Goal: Task Accomplishment & Management: Manage account settings

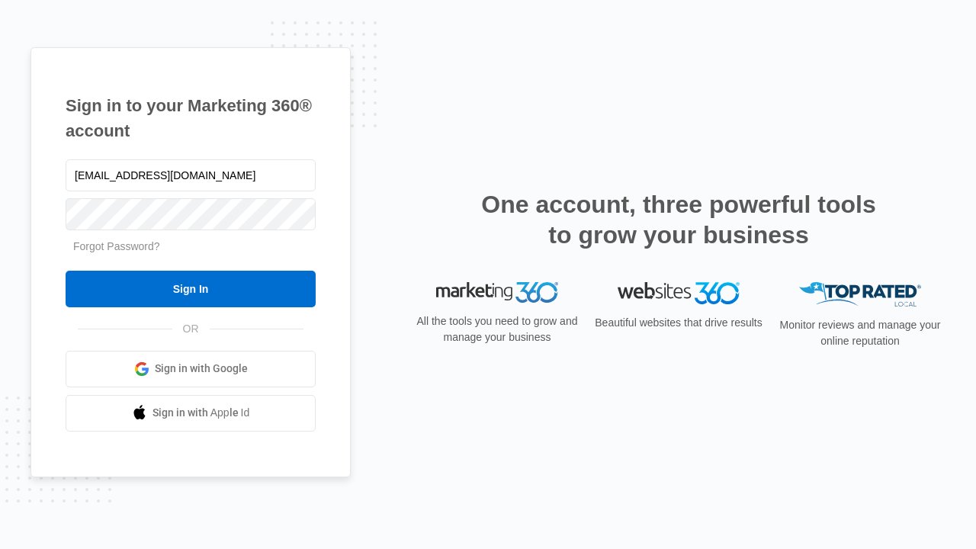
type input "[EMAIL_ADDRESS][DOMAIN_NAME]"
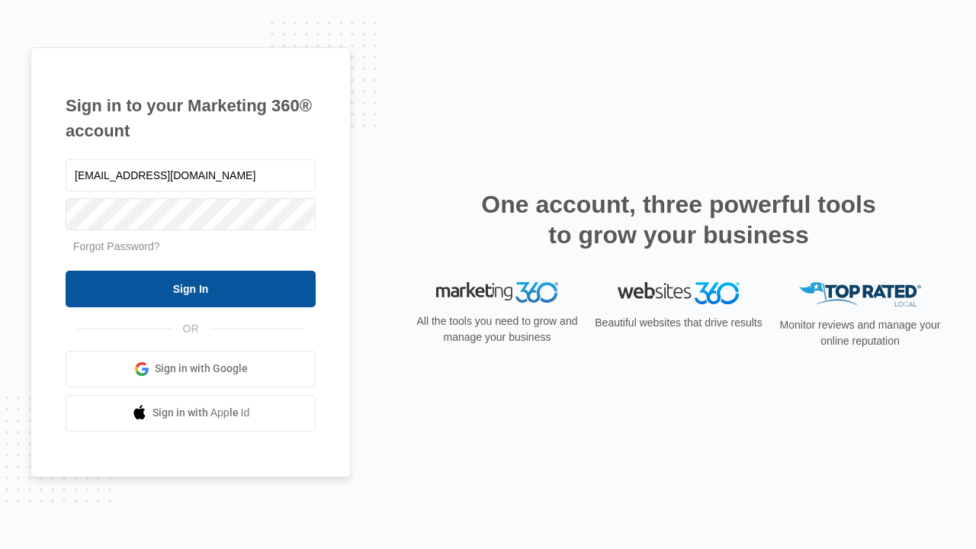
click at [191, 288] on input "Sign In" at bounding box center [191, 289] width 250 height 37
